Goal: Complete application form

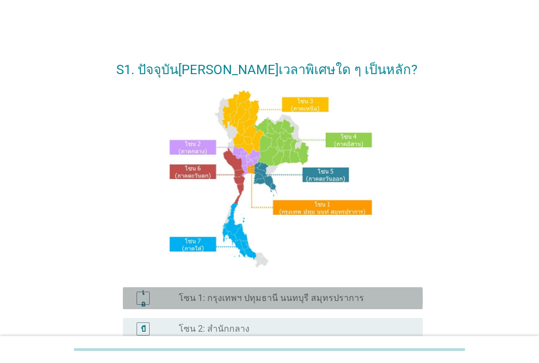
click at [254, 301] on font "โซน 1: กรุงเทพฯ ปทุมธานี นนทบุรี สมุทรปราการ" at bounding box center [271, 298] width 185 height 10
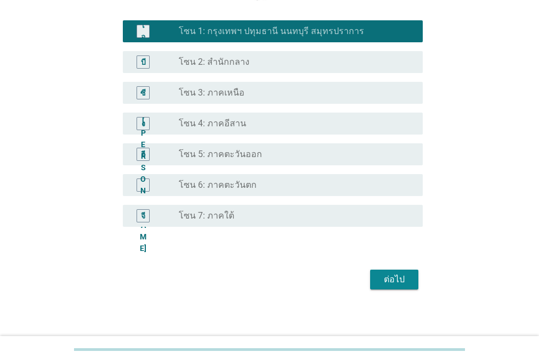
scroll to position [272, 0]
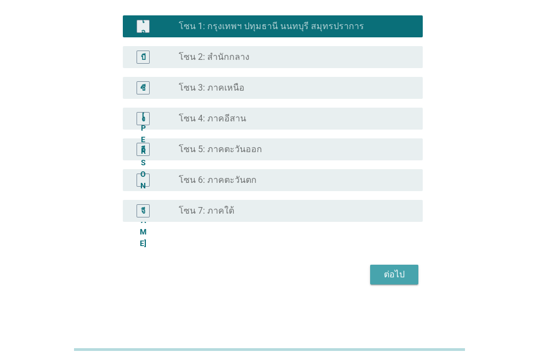
click at [391, 273] on font "ต่อไป" at bounding box center [394, 274] width 21 height 10
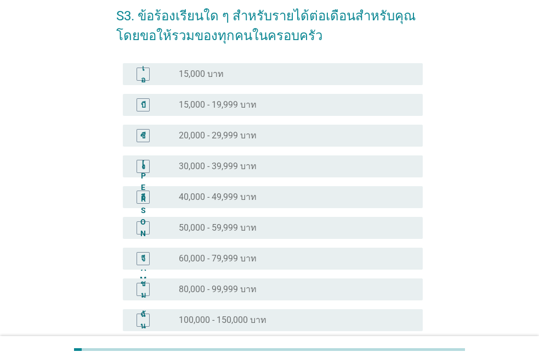
scroll to position [55, 0]
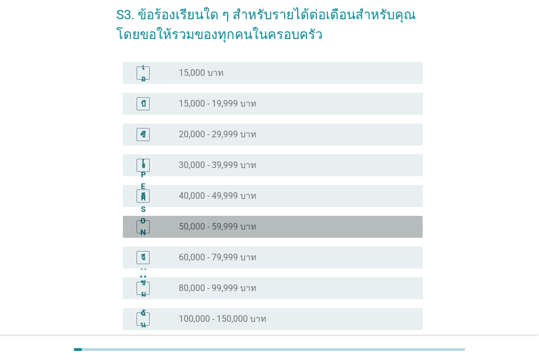
click at [197, 231] on font "50,000 - 59,999 บาท" at bounding box center [218, 226] width 78 height 10
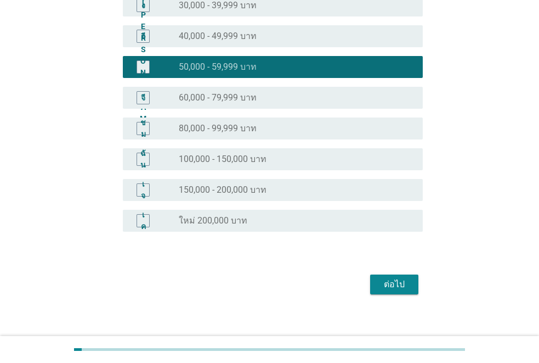
scroll to position [220, 0]
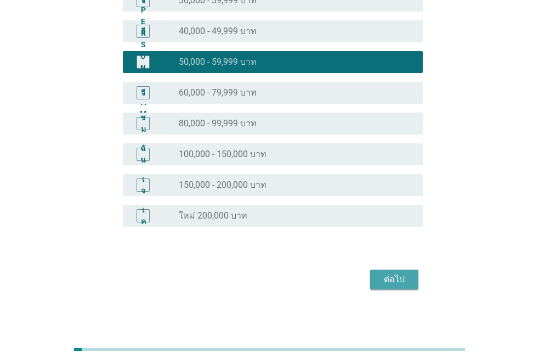
click at [390, 281] on font "ต่อไป" at bounding box center [394, 279] width 21 height 10
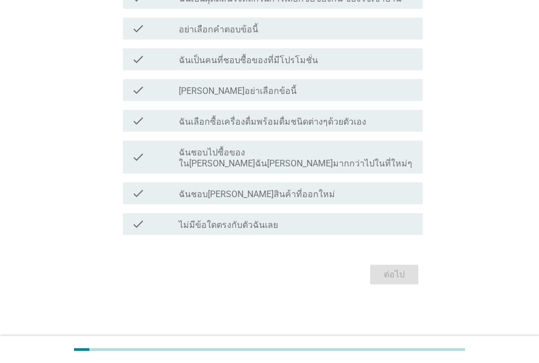
scroll to position [0, 0]
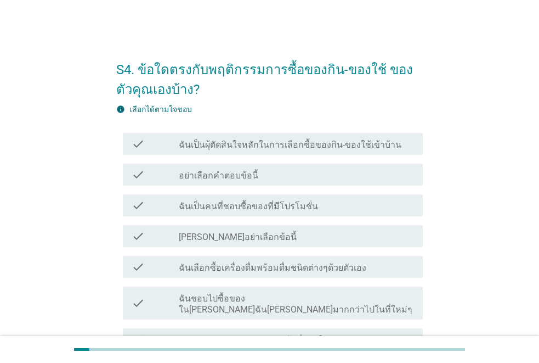
click at [501, 142] on div "S4. ข้อใดตรงกับพฤติกรรมการซื้อของกิน-ของใช้ ของตัวคุณเองบ้าง? info เลือกได้ตามใ…" at bounding box center [269, 241] width 487 height 402
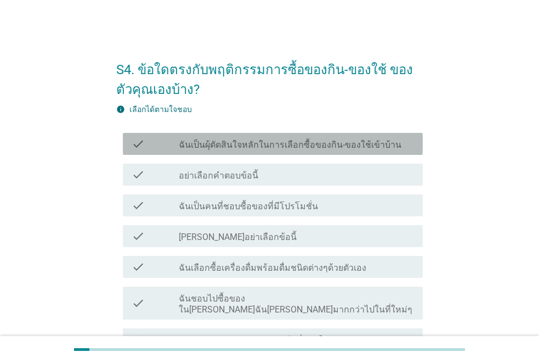
click at [318, 142] on label "ฉันเป็นผุ้ตัดสินใจหลักในการเลือกซื้อของกิน-ของใช้เข้าบ้าน" at bounding box center [290, 144] width 223 height 11
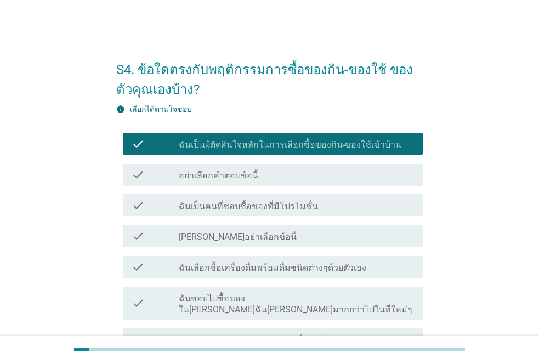
scroll to position [55, 0]
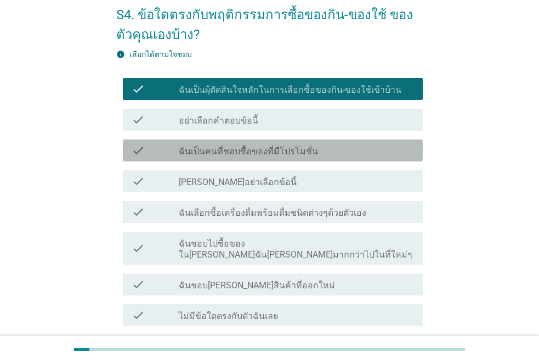
click at [311, 156] on div "check_box_outline_blank ฉันเป็นคนที่ชอบซื้อของที่มีโปรโมชั่น" at bounding box center [296, 150] width 235 height 13
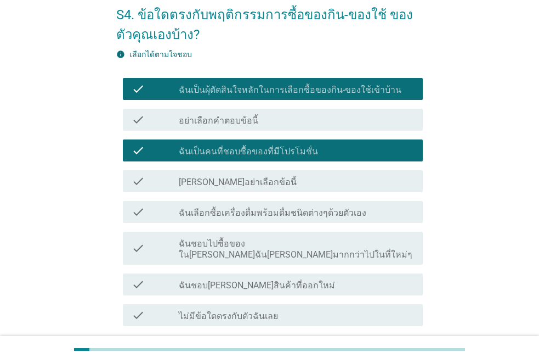
click at [299, 224] on div "check check_box_outline_blank ฉันเลือกซื้อเครื่องดื่มพร้อมดื่มชนิดต่างๆด้วยตัวเ…" at bounding box center [269, 211] width 307 height 31
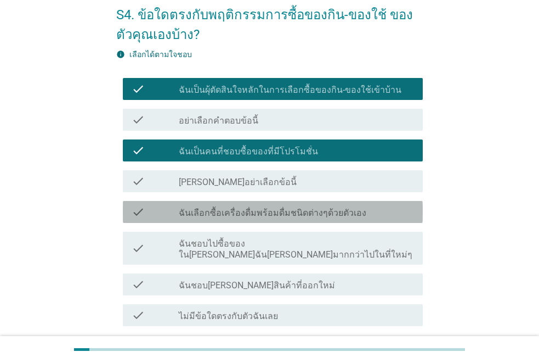
click at [238, 214] on label "ฉันเลือกซื้อเครื่องดื่มพร้อมดื่มชนิดต่างๆด้วยตัวเอง" at bounding box center [273, 212] width 188 height 11
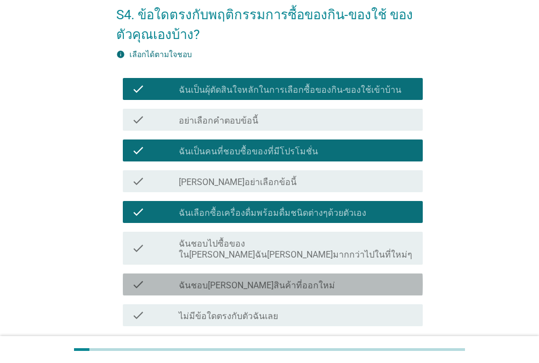
click at [334, 282] on div "check check_box_outline_blank ฉันชอบ[PERSON_NAME]สินค้าที่ออกใหม่" at bounding box center [273, 284] width 300 height 22
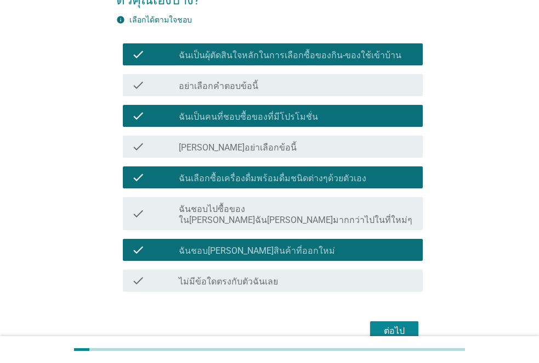
scroll to position [135, 0]
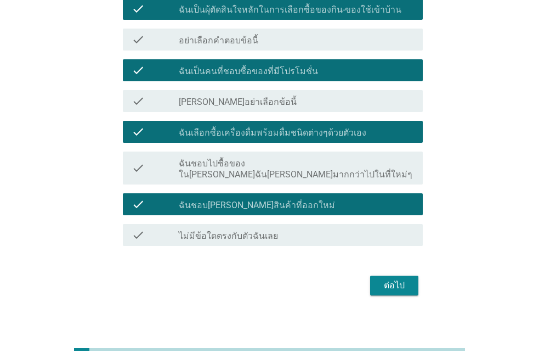
click at [395, 282] on button "ต่อไป" at bounding box center [394, 285] width 48 height 20
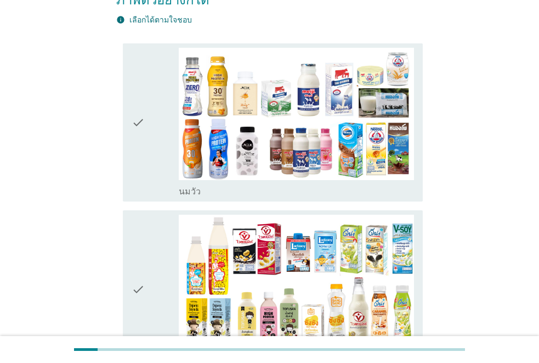
scroll to position [110, 0]
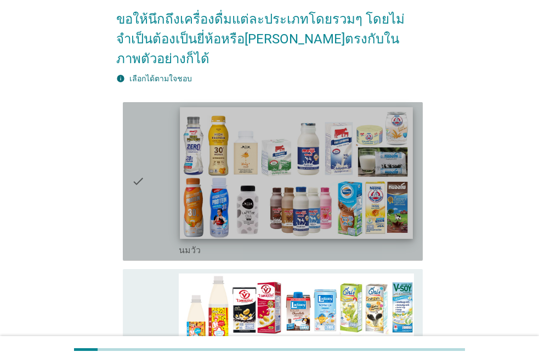
click at [206, 190] on img at bounding box center [296, 172] width 233 height 131
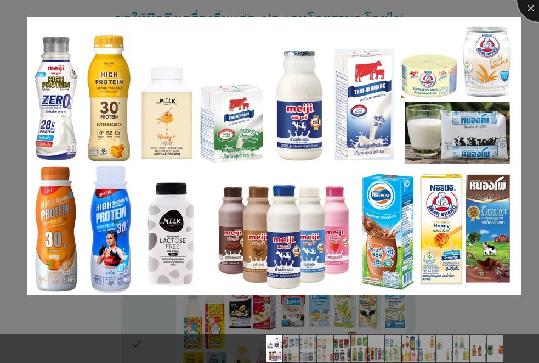
click at [527, 5] on div at bounding box center [540, 0] width 44 height 44
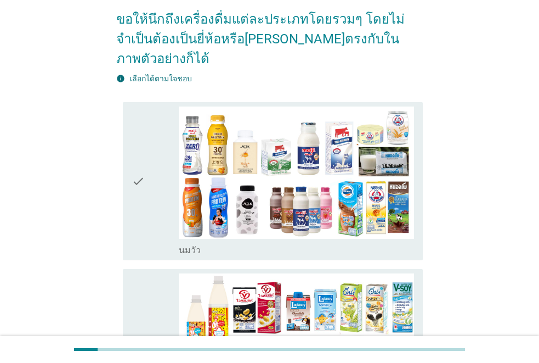
click at [138, 166] on icon "check" at bounding box center [138, 181] width 13 height 150
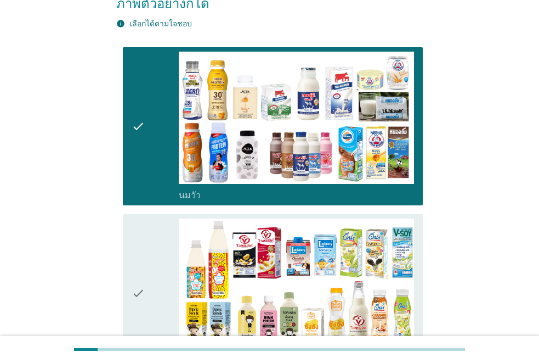
scroll to position [220, 0]
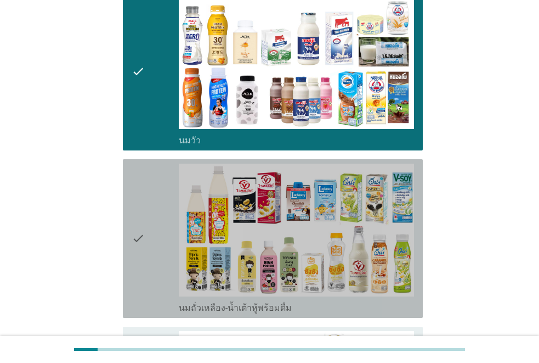
click at [137, 218] on icon "check" at bounding box center [138, 239] width 13 height 150
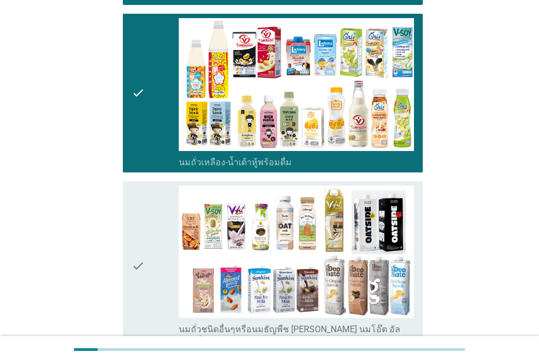
scroll to position [384, 0]
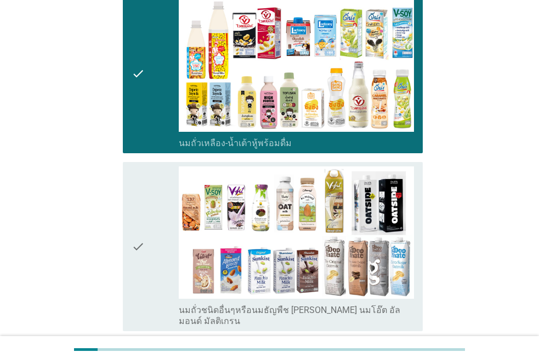
click at [139, 221] on icon "check" at bounding box center [138, 246] width 13 height 161
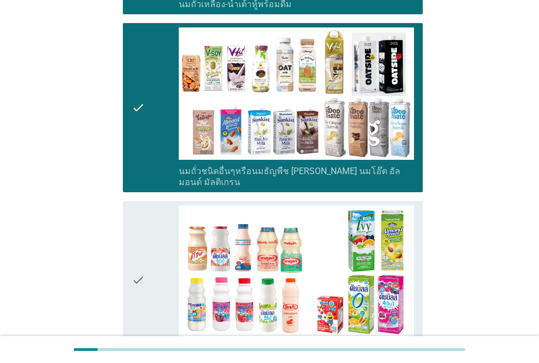
scroll to position [549, 0]
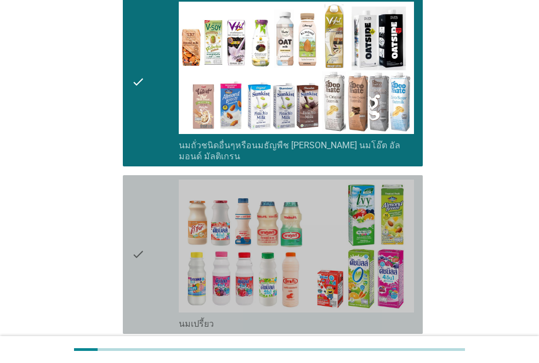
click at [138, 222] on icon "check" at bounding box center [138, 254] width 13 height 150
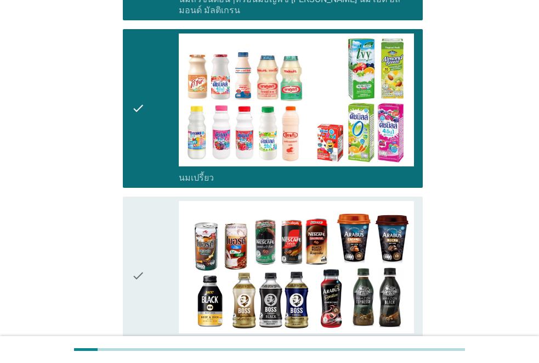
scroll to position [713, 0]
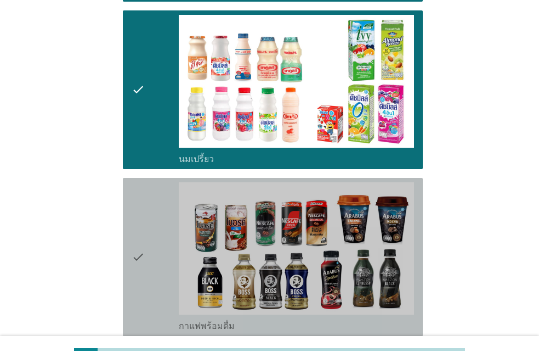
click at [138, 222] on icon "check" at bounding box center [138, 257] width 13 height 150
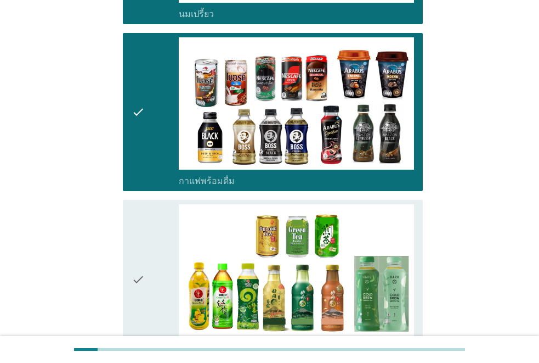
scroll to position [878, 0]
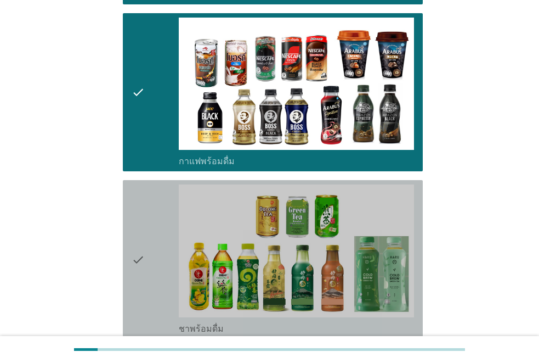
click at [138, 222] on icon "check" at bounding box center [138, 259] width 13 height 150
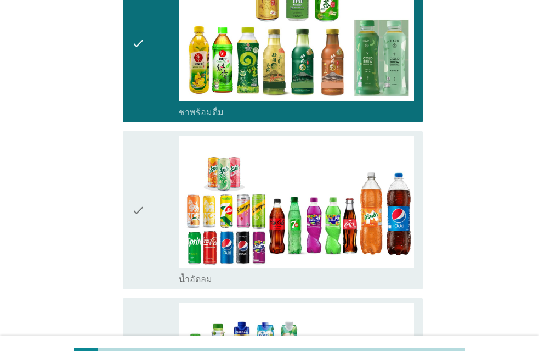
scroll to position [1098, 0]
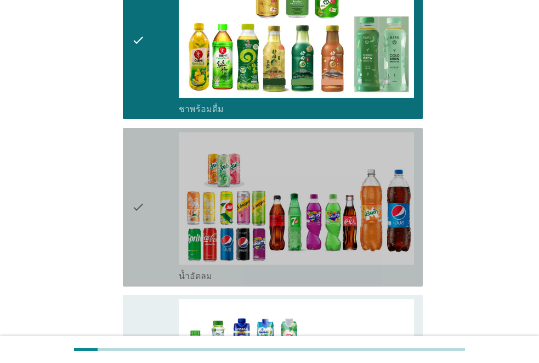
click at [139, 183] on icon "check" at bounding box center [138, 207] width 13 height 150
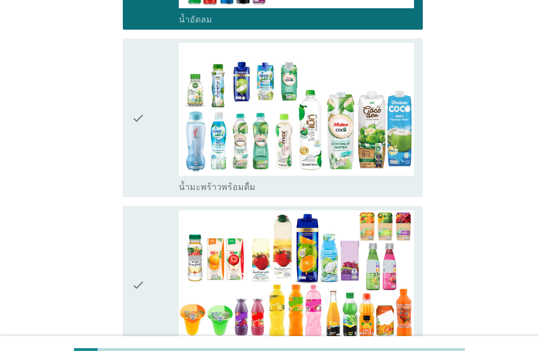
scroll to position [1372, 0]
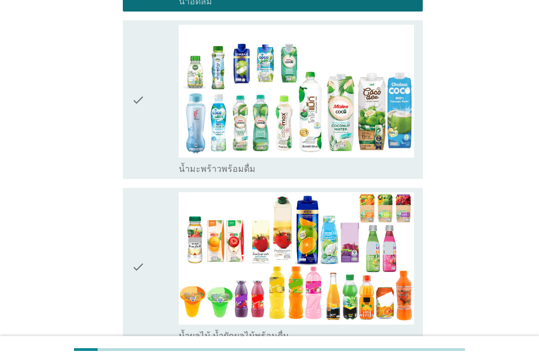
click at [116, 243] on div "check check_box_outline_blank น้ำผลไม้-น้ำผักผลไม้พร้อมดื่ม" at bounding box center [269, 266] width 307 height 167
click at [164, 234] on div "check" at bounding box center [155, 267] width 47 height 150
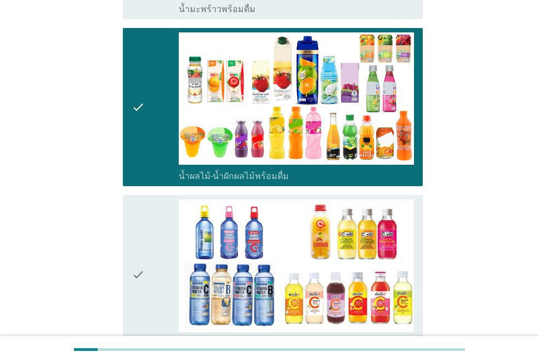
scroll to position [1537, 0]
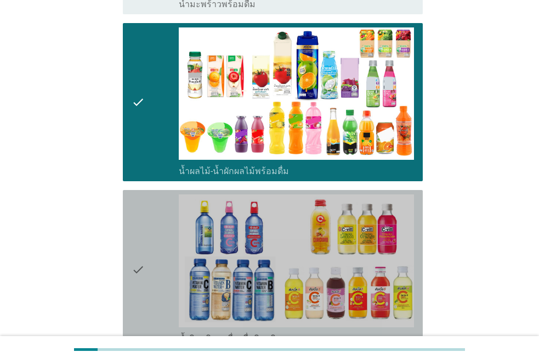
click at [162, 235] on div "check" at bounding box center [155, 269] width 47 height 150
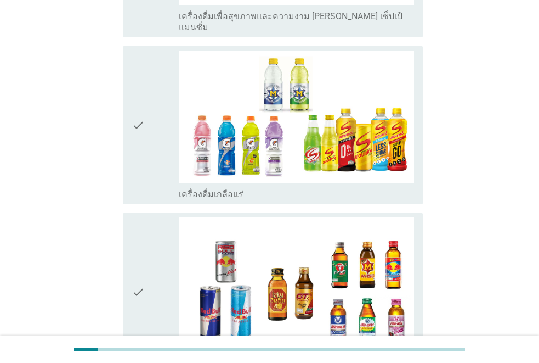
scroll to position [2031, 0]
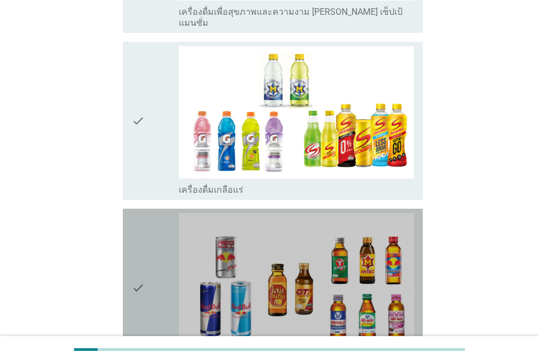
click at [139, 242] on icon "check" at bounding box center [138, 288] width 13 height 150
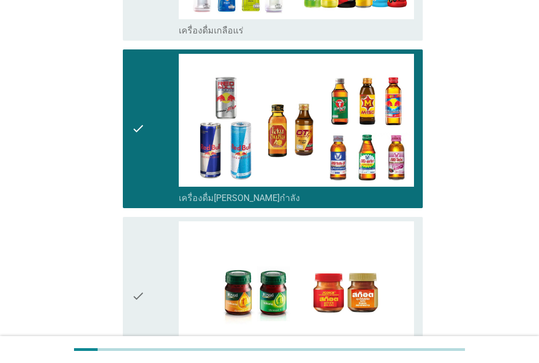
scroll to position [2195, 0]
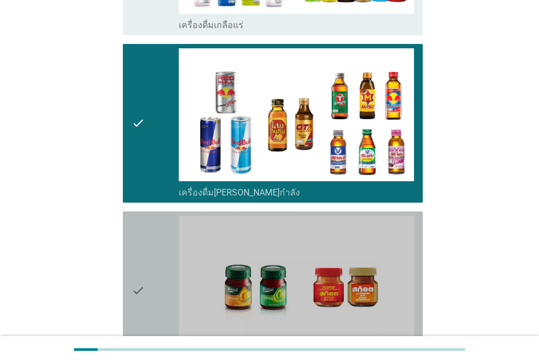
click at [139, 242] on icon "check" at bounding box center [138, 291] width 13 height 150
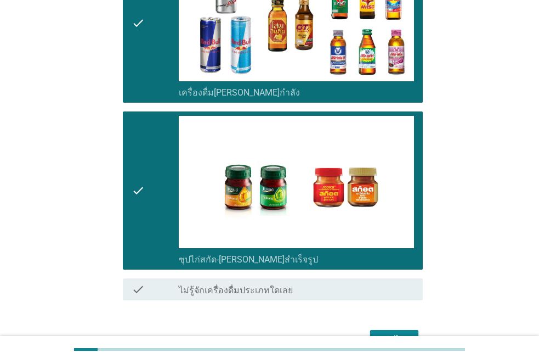
scroll to position [2319, 0]
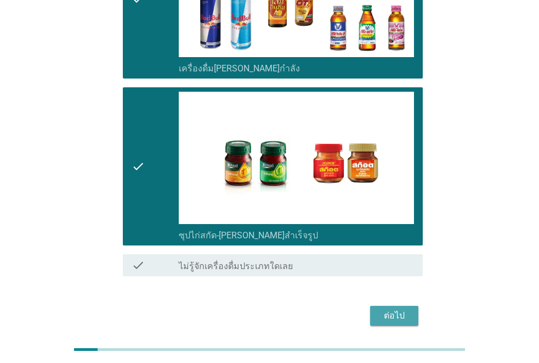
click at [412, 306] on button "ต่อไป" at bounding box center [394, 316] width 48 height 20
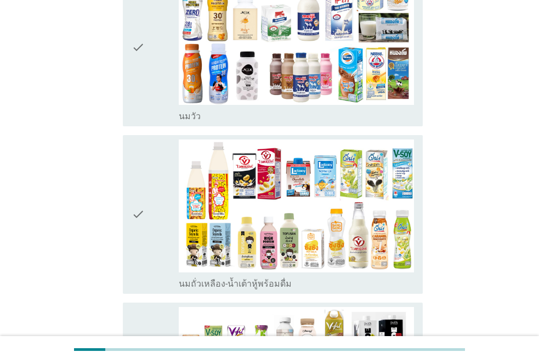
scroll to position [220, 0]
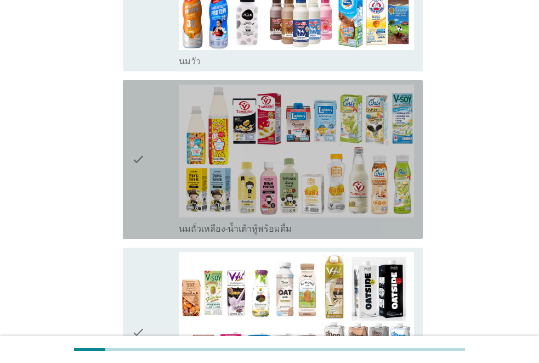
click at [148, 149] on div "check" at bounding box center [155, 160] width 47 height 150
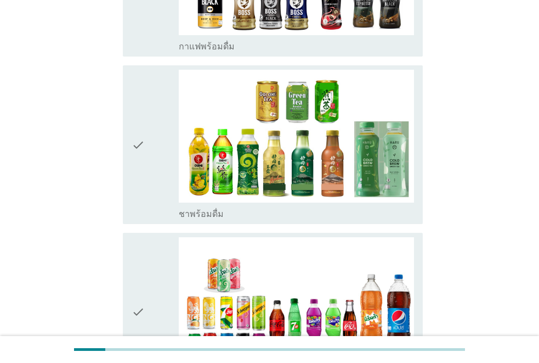
scroll to position [933, 0]
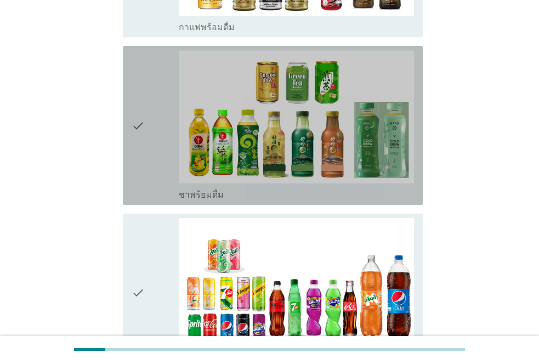
click at [144, 108] on icon "check" at bounding box center [138, 125] width 13 height 150
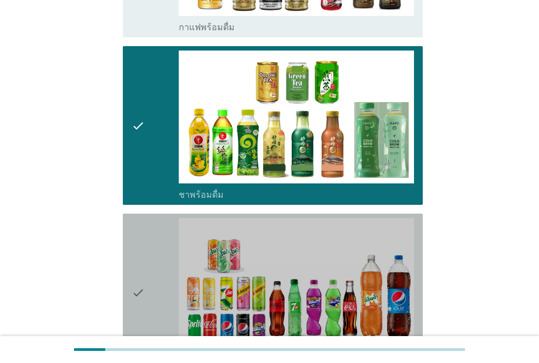
click at [133, 251] on icon "check" at bounding box center [138, 293] width 13 height 150
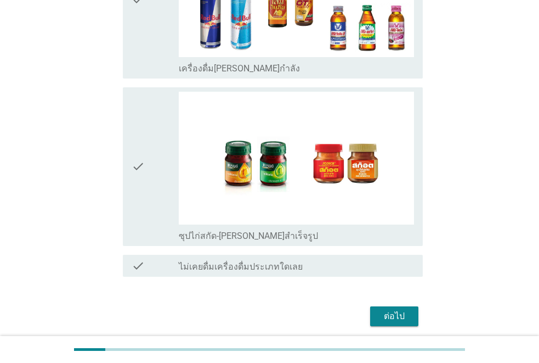
scroll to position [1739, 0]
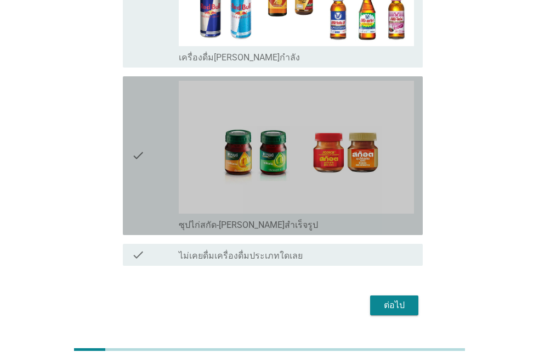
click at [146, 126] on div "check" at bounding box center [155, 156] width 47 height 150
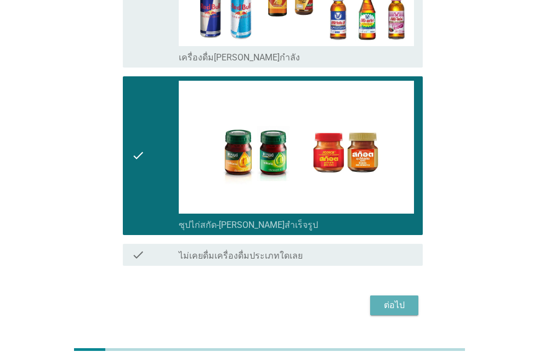
click at [405, 299] on div "ต่อไป" at bounding box center [394, 305] width 31 height 13
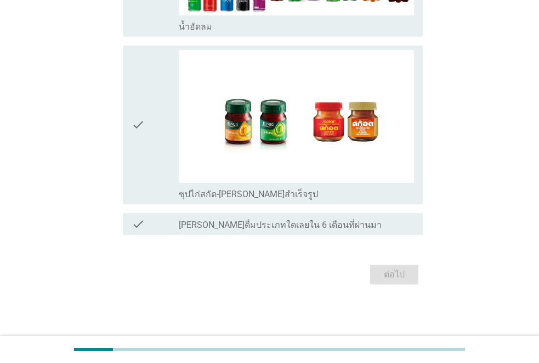
scroll to position [0, 0]
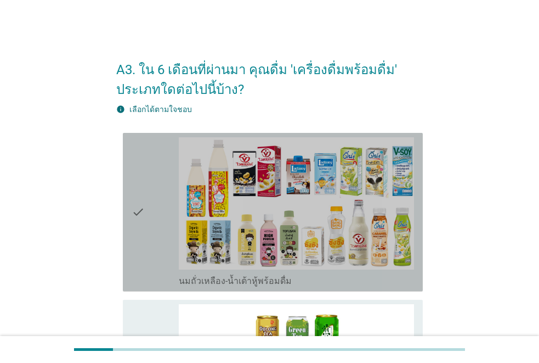
click at [152, 217] on div "check" at bounding box center [155, 212] width 47 height 150
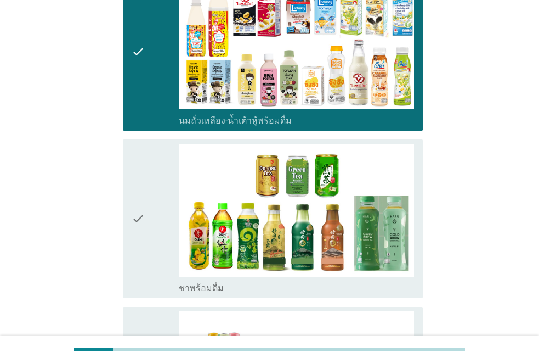
scroll to position [165, 0]
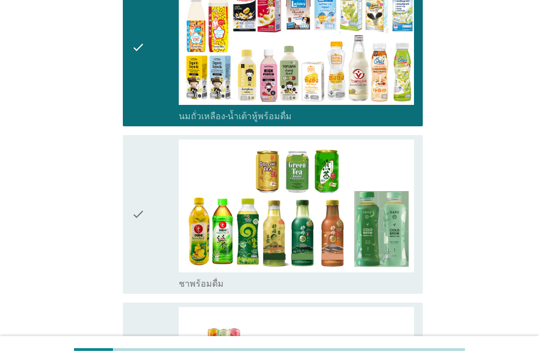
click at [152, 217] on div "check" at bounding box center [155, 214] width 47 height 150
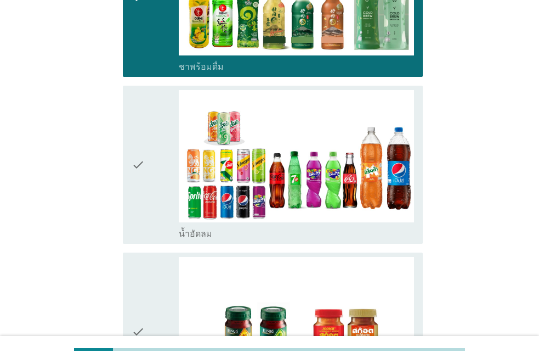
scroll to position [384, 0]
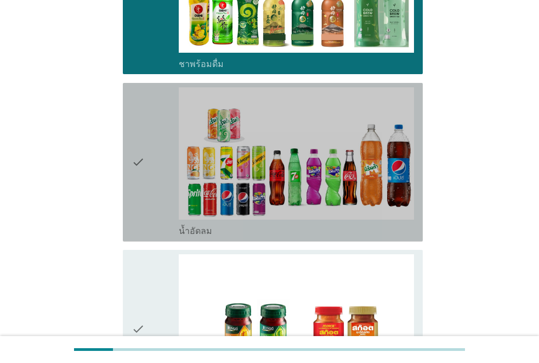
click at [145, 190] on div "check" at bounding box center [155, 162] width 47 height 150
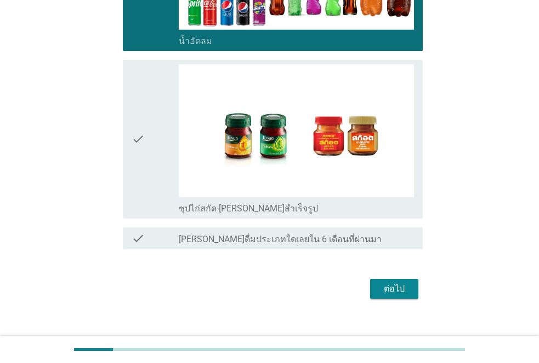
scroll to position [588, 0]
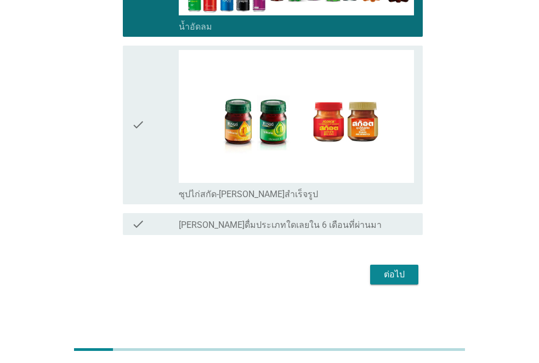
click at [395, 266] on button "ต่อไป" at bounding box center [394, 275] width 48 height 20
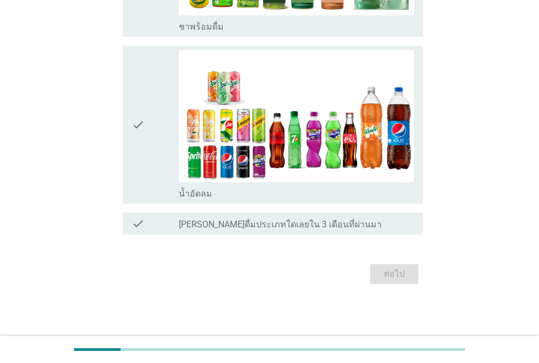
scroll to position [0, 0]
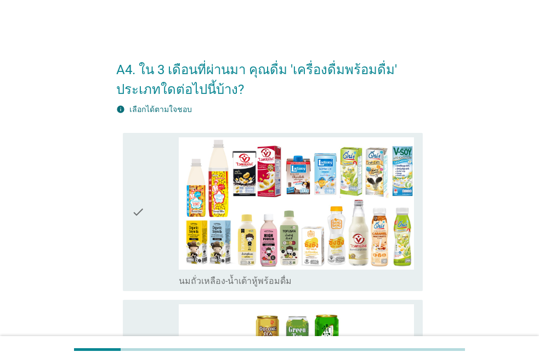
click at [152, 217] on div "check" at bounding box center [155, 212] width 47 height 150
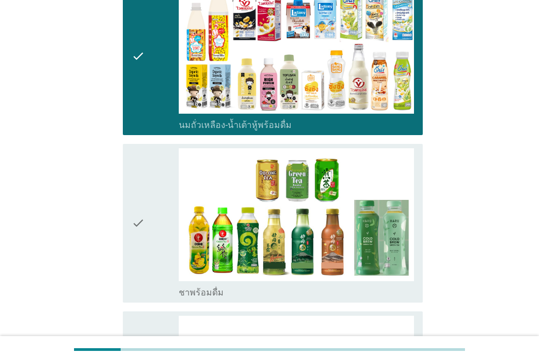
scroll to position [165, 0]
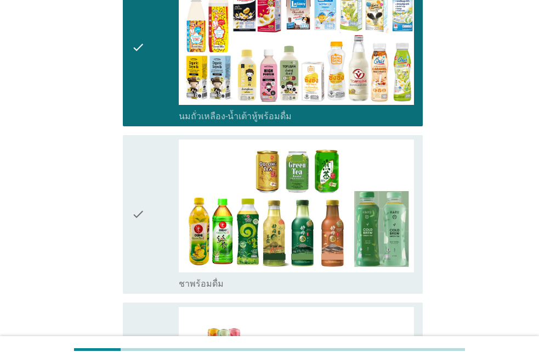
click at [145, 214] on div "check" at bounding box center [155, 214] width 47 height 150
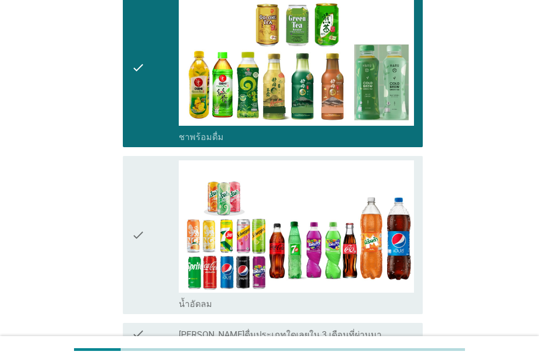
scroll to position [329, 0]
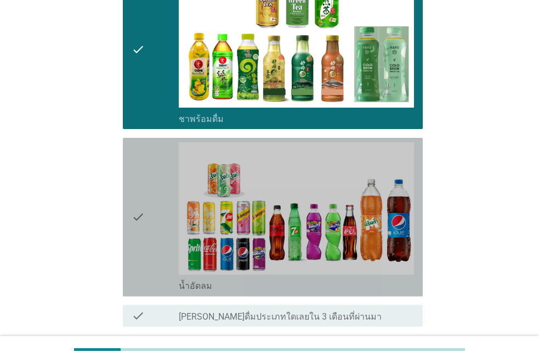
click at [145, 214] on div "check" at bounding box center [155, 217] width 47 height 150
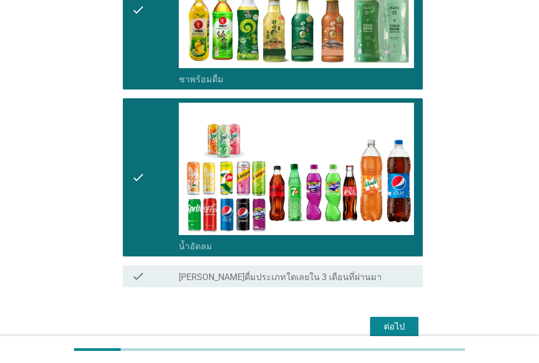
scroll to position [421, 0]
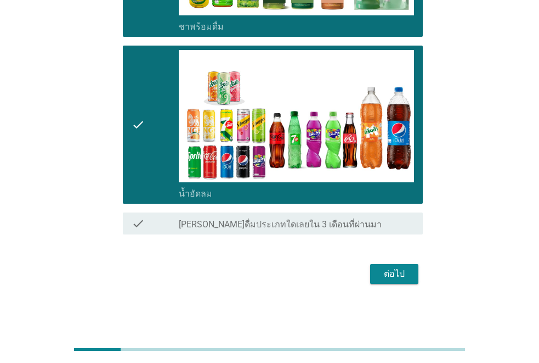
click at [391, 273] on div "ต่อไป" at bounding box center [394, 273] width 31 height 13
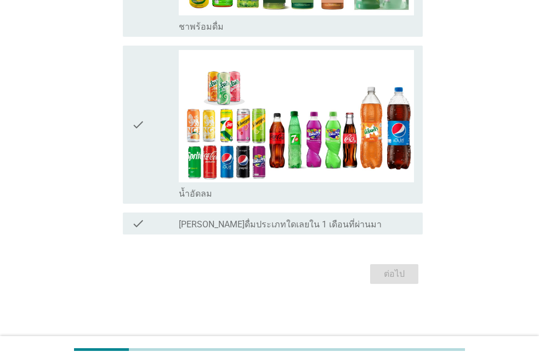
scroll to position [0, 0]
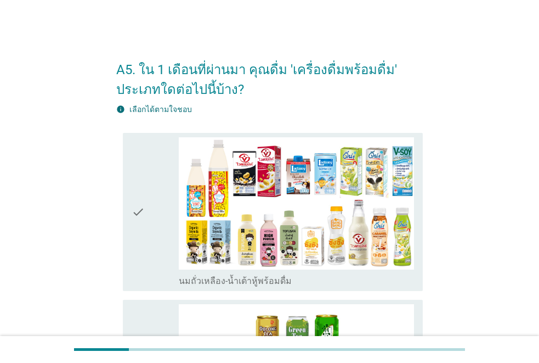
click at [146, 205] on div "check" at bounding box center [155, 212] width 47 height 150
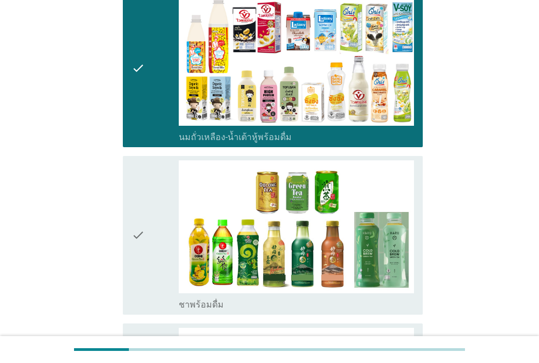
scroll to position [165, 0]
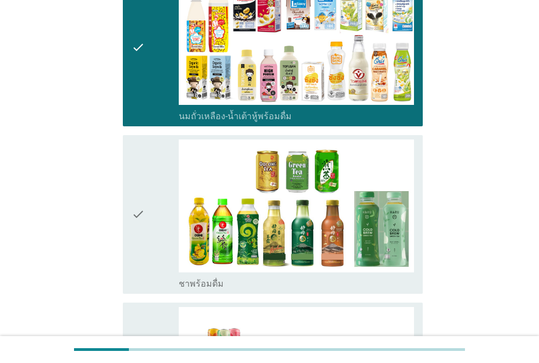
click at [145, 226] on div "check" at bounding box center [155, 214] width 47 height 150
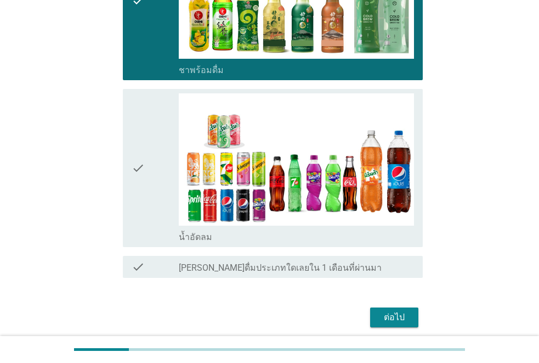
scroll to position [384, 0]
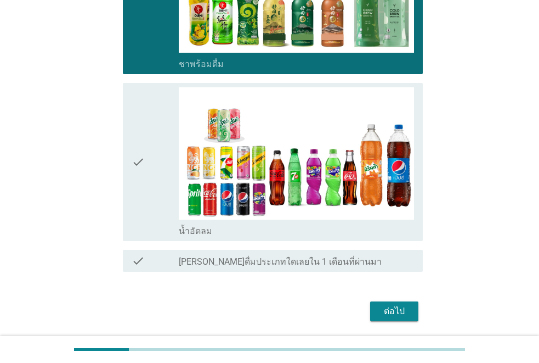
click at [141, 168] on icon "check" at bounding box center [138, 162] width 13 height 150
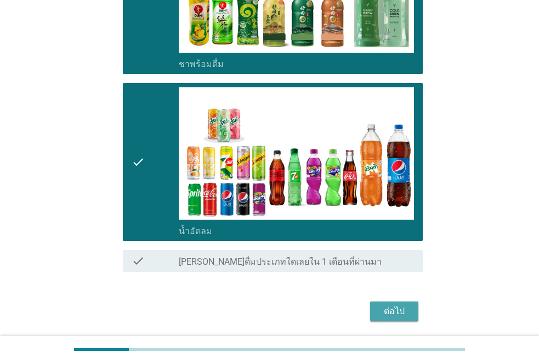
click at [401, 308] on div "ต่อไป" at bounding box center [394, 311] width 31 height 13
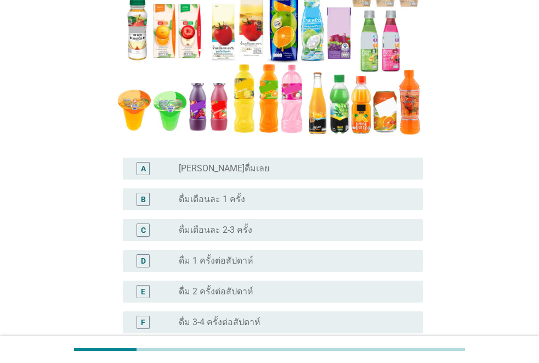
scroll to position [220, 0]
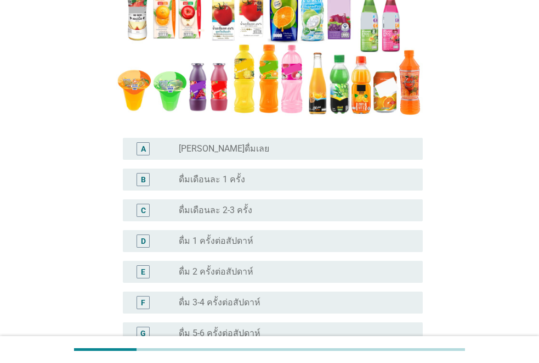
click at [209, 152] on label "[PERSON_NAME]ดื่มเลย" at bounding box center [224, 148] width 91 height 11
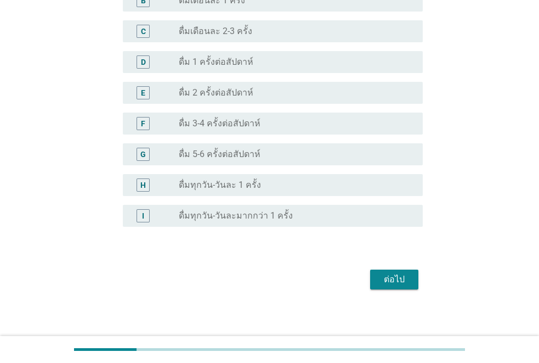
scroll to position [404, 0]
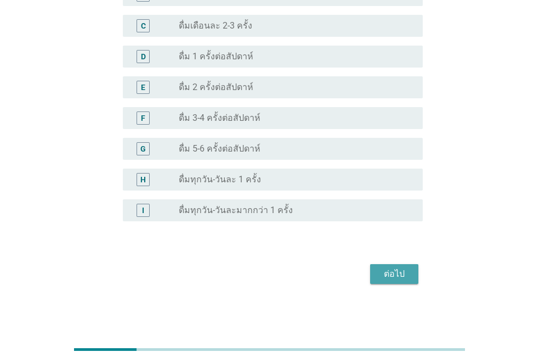
click at [401, 277] on div "ต่อไป" at bounding box center [394, 273] width 31 height 13
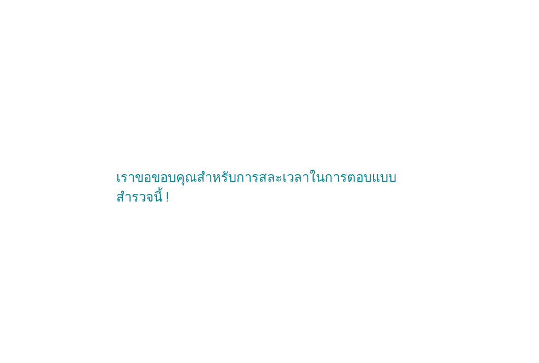
scroll to position [0, 0]
